Goal: Task Accomplishment & Management: Manage account settings

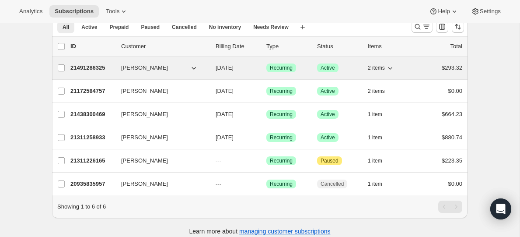
scroll to position [47, 0]
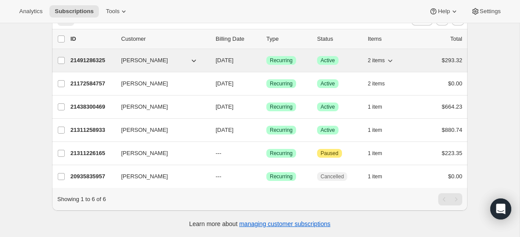
click at [191, 58] on icon "button" at bounding box center [193, 60] width 9 height 9
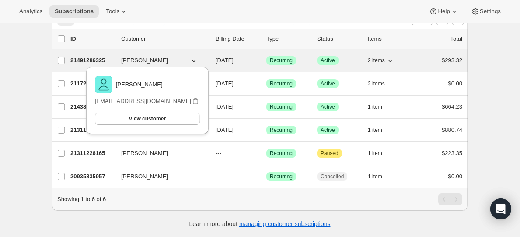
click at [177, 60] on button "[PERSON_NAME]" at bounding box center [159, 60] width 87 height 14
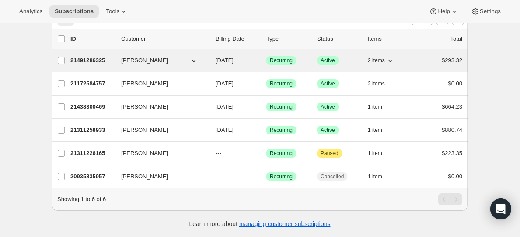
click at [191, 59] on icon "button" at bounding box center [193, 60] width 9 height 9
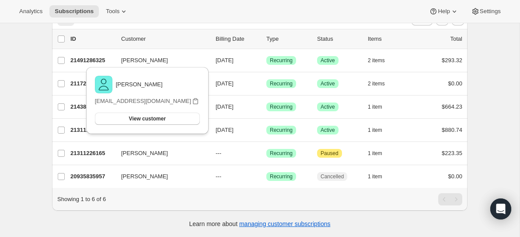
click at [40, 69] on div "Subscriptions. This page is ready Subscriptions Create subscription Bulk update…" at bounding box center [260, 106] width 520 height 260
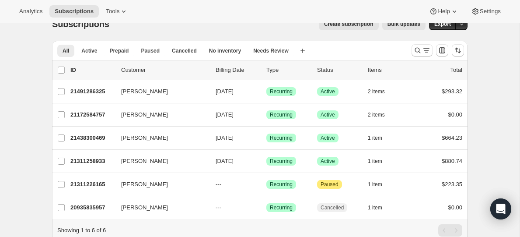
scroll to position [7, 0]
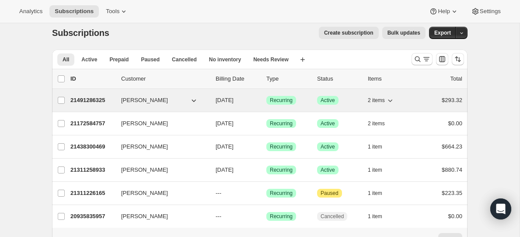
click at [155, 101] on span "[PERSON_NAME]" at bounding box center [144, 100] width 47 height 9
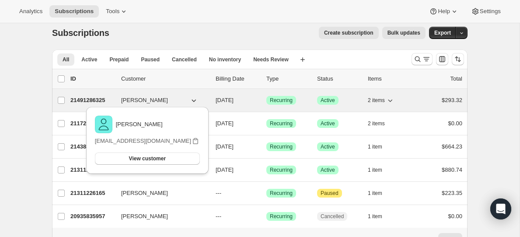
click at [88, 102] on p "21491286325" at bounding box center [92, 100] width 44 height 9
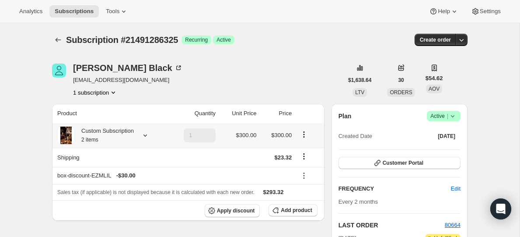
click at [147, 134] on icon at bounding box center [145, 135] width 9 height 9
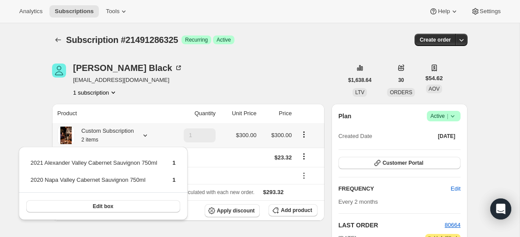
click at [147, 134] on icon at bounding box center [145, 135] width 9 height 9
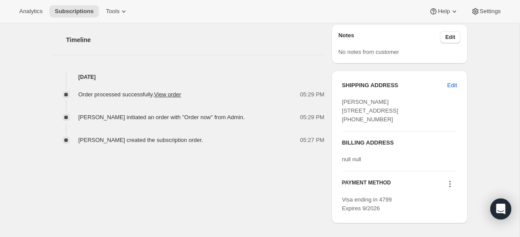
scroll to position [404, 0]
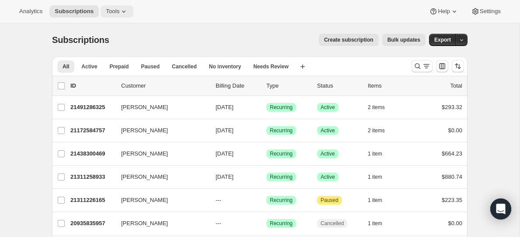
click at [128, 15] on icon at bounding box center [123, 11] width 9 height 9
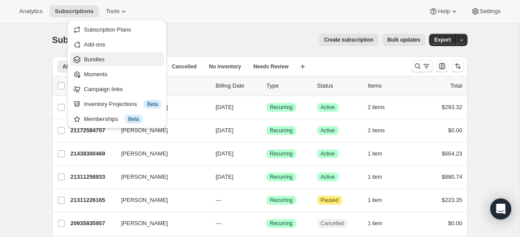
click at [115, 57] on span "Bundles" at bounding box center [122, 59] width 77 height 9
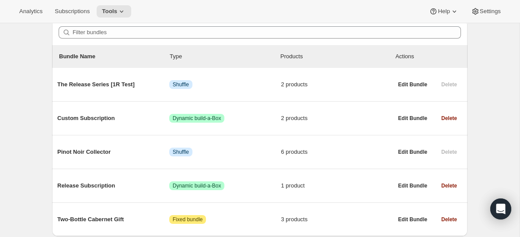
scroll to position [101, 0]
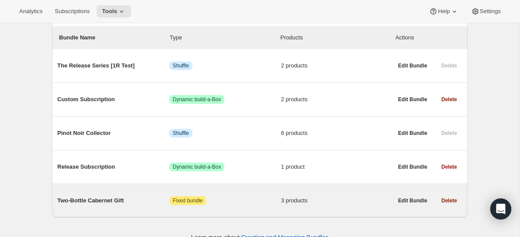
click at [119, 210] on div "Two-Bottle Cabernet Gift Attention Fixed bundle 3 products" at bounding box center [224, 200] width 335 height 23
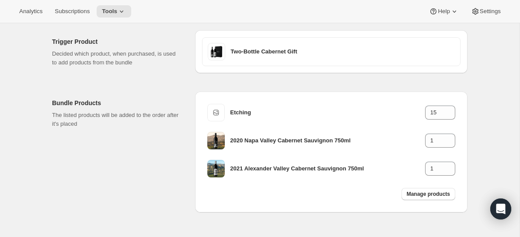
scroll to position [89, 0]
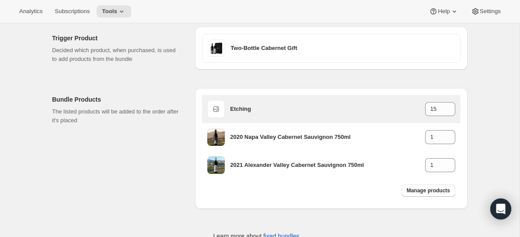
click at [219, 113] on span at bounding box center [215, 108] width 17 height 17
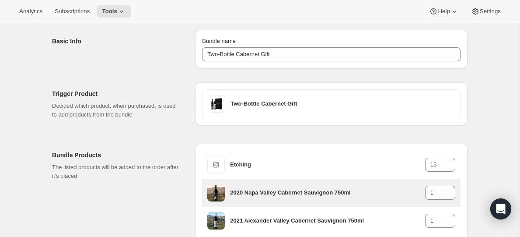
scroll to position [115, 0]
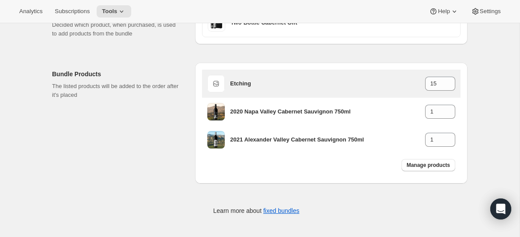
click at [220, 80] on span at bounding box center [215, 83] width 17 height 17
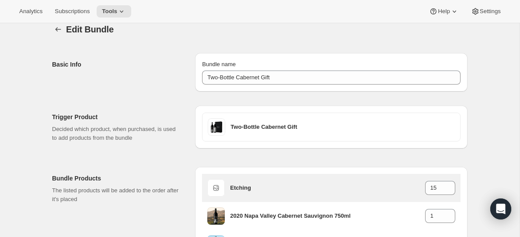
scroll to position [0, 0]
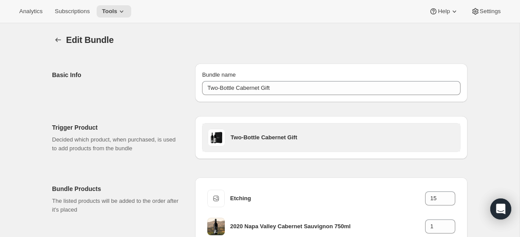
click at [247, 123] on div "Two-Bottle Cabernet Gift" at bounding box center [332, 137] width 258 height 28
click at [246, 136] on h3 "Two-Bottle Cabernet Gift" at bounding box center [343, 137] width 224 height 9
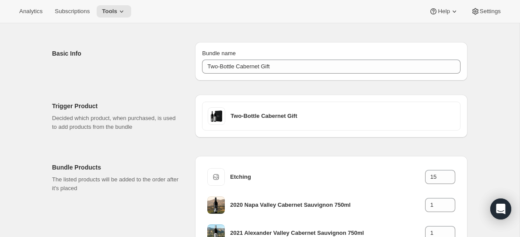
scroll to position [115, 0]
